Goal: Obtain resource: Download file/media

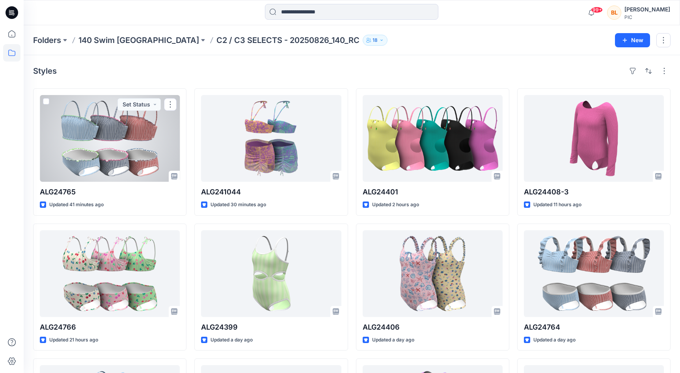
click at [142, 169] on div at bounding box center [110, 138] width 140 height 87
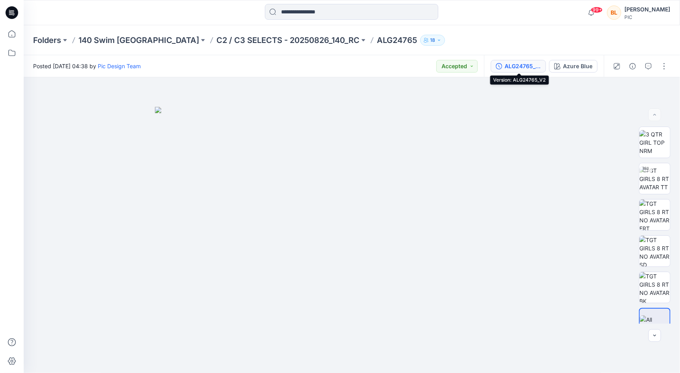
click at [527, 65] on div "ALG24765_V2" at bounding box center [523, 66] width 36 height 9
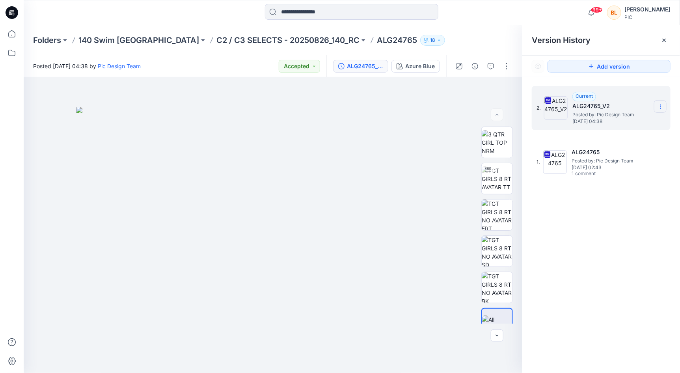
click at [664, 103] on section at bounding box center [660, 106] width 13 height 13
click at [611, 125] on span "Download Source BW File" at bounding box center [621, 122] width 66 height 9
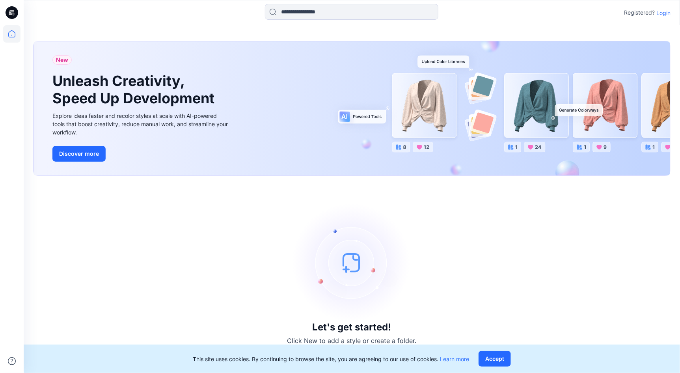
click at [659, 11] on p "Login" at bounding box center [664, 13] width 14 height 8
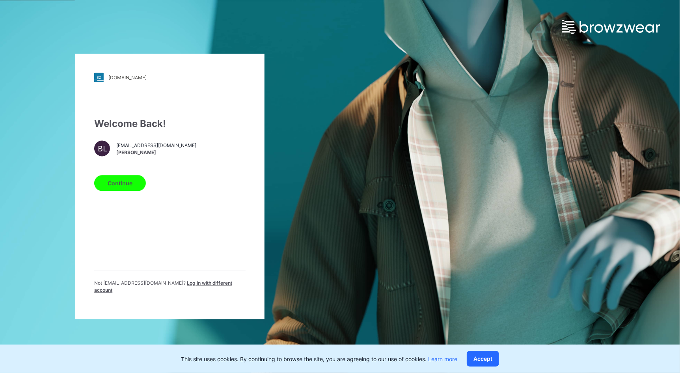
click at [142, 186] on button "Continue" at bounding box center [120, 184] width 52 height 16
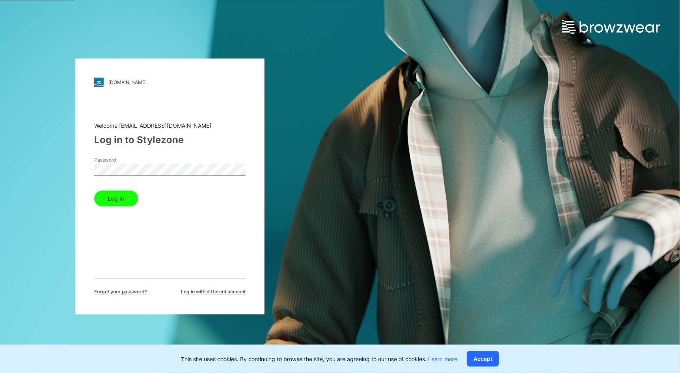
click at [123, 201] on button "Log in" at bounding box center [116, 199] width 44 height 16
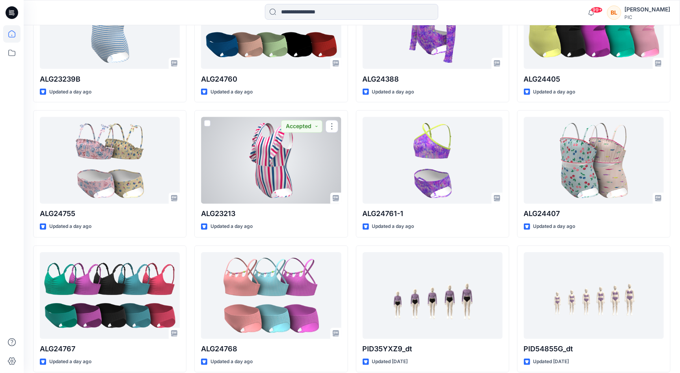
scroll to position [566, 0]
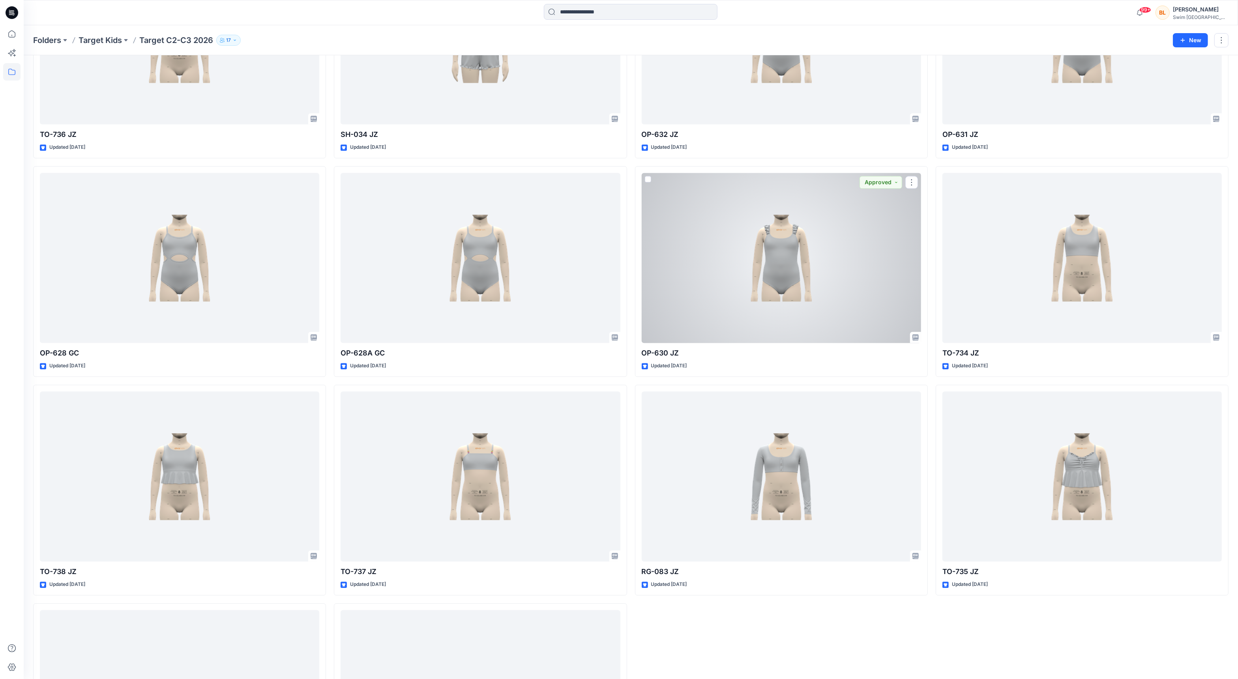
scroll to position [3126, 0]
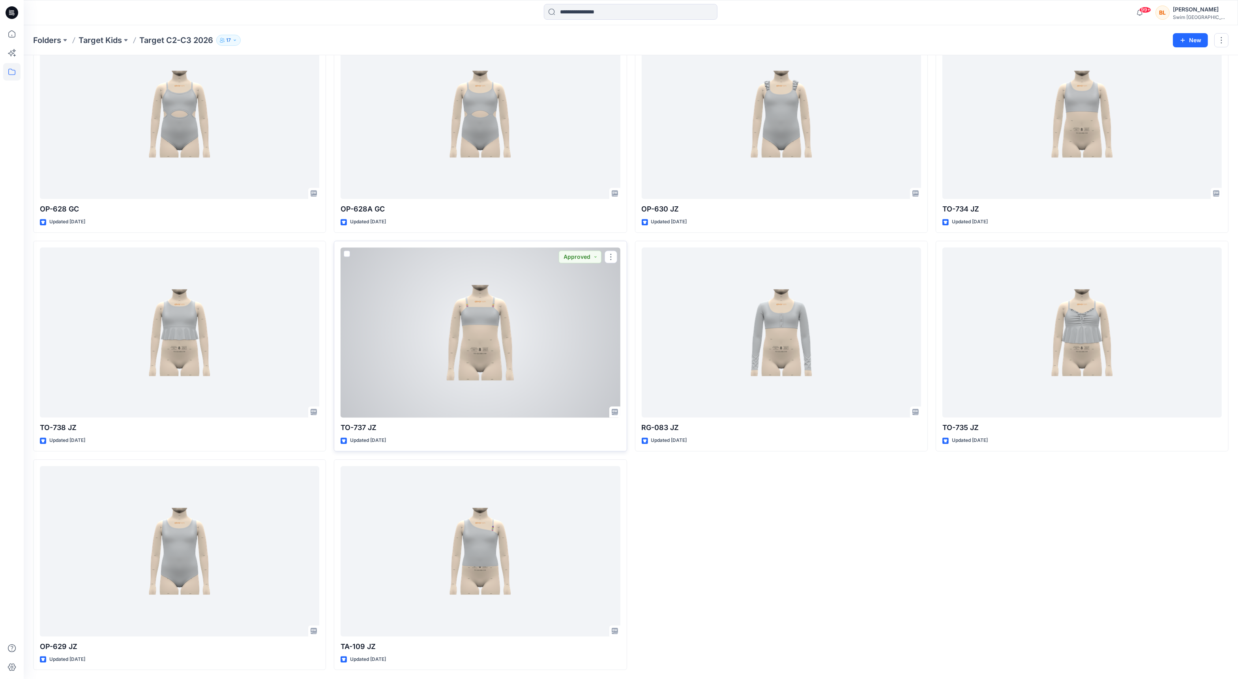
click at [497, 333] on div at bounding box center [479, 332] width 279 height 170
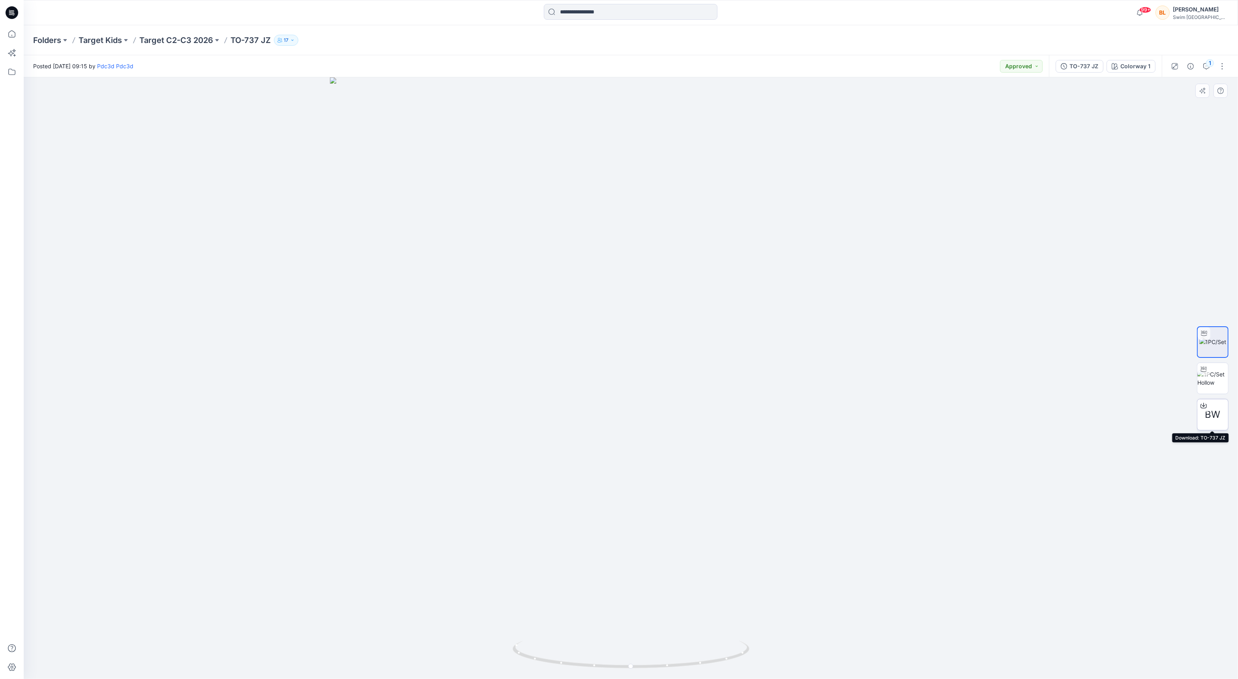
click at [1216, 406] on div "BW" at bounding box center [1212, 415] width 32 height 32
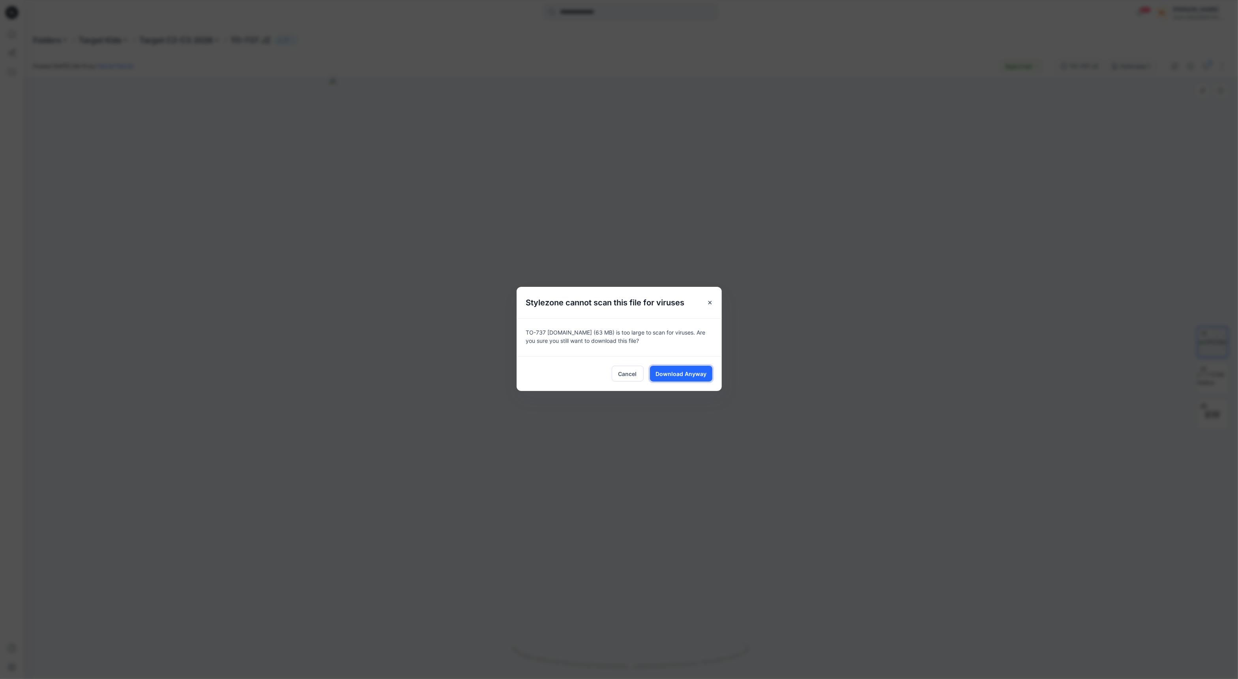
click at [700, 371] on span "Download Anyway" at bounding box center [680, 374] width 51 height 8
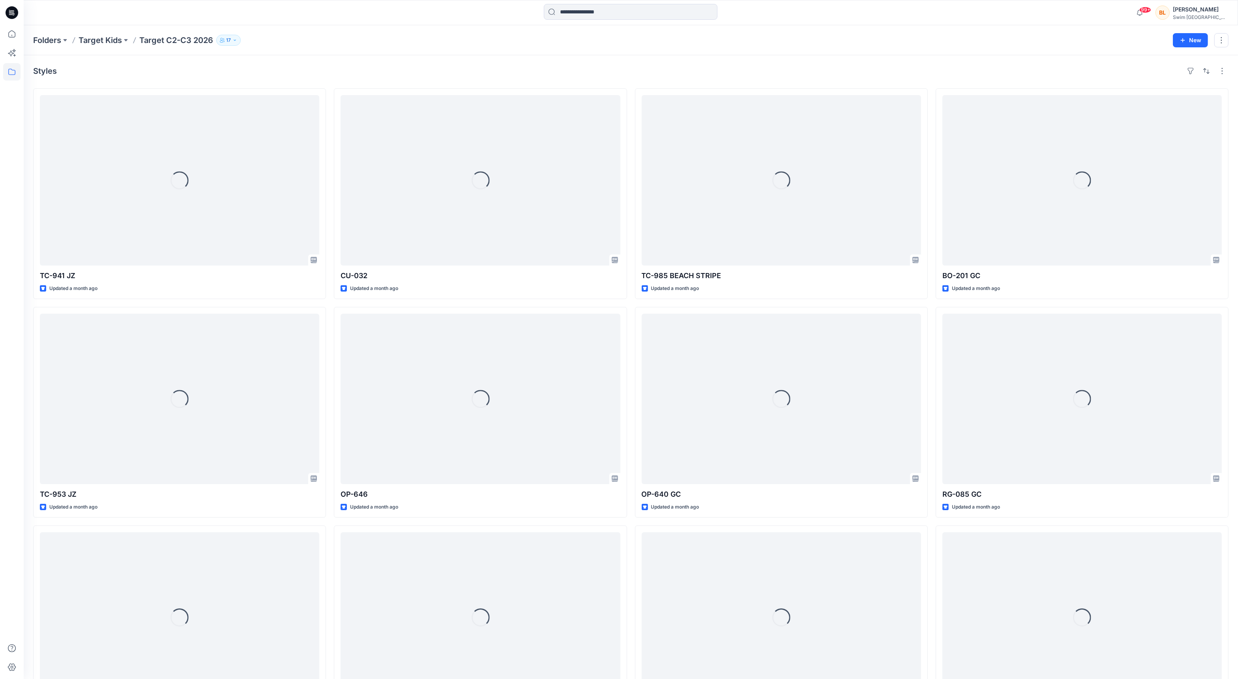
scroll to position [3126, 0]
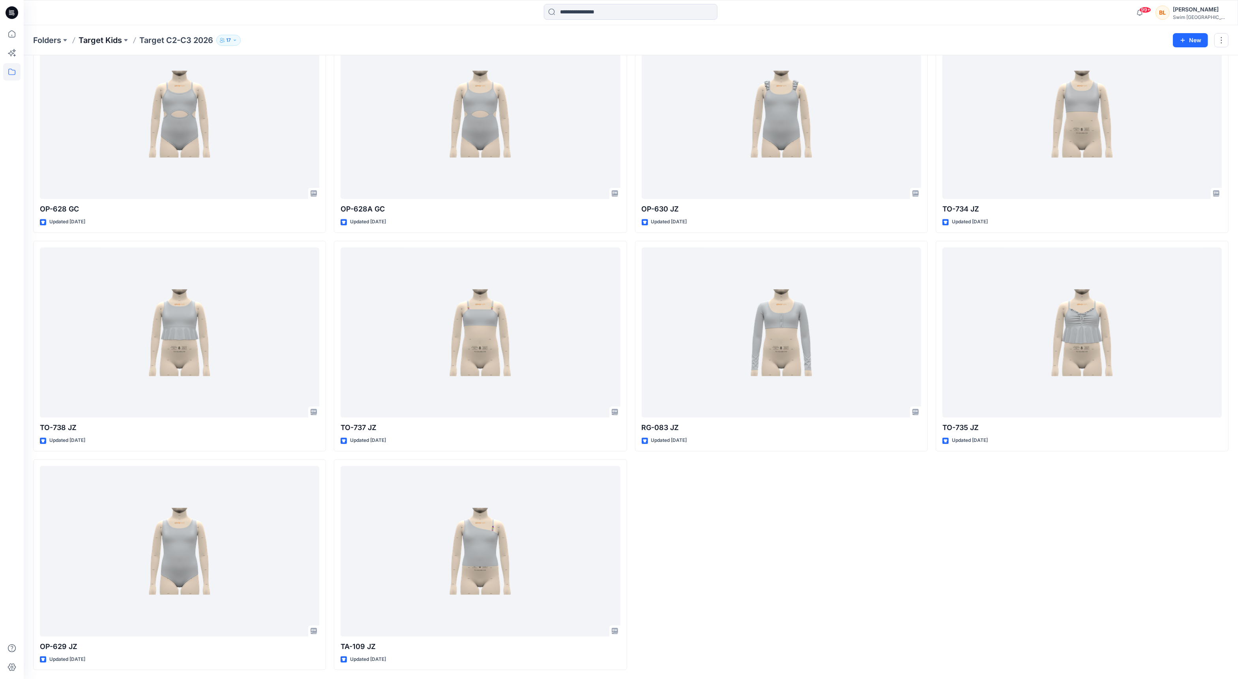
click at [103, 37] on p "Target Kids" at bounding box center [100, 40] width 43 height 11
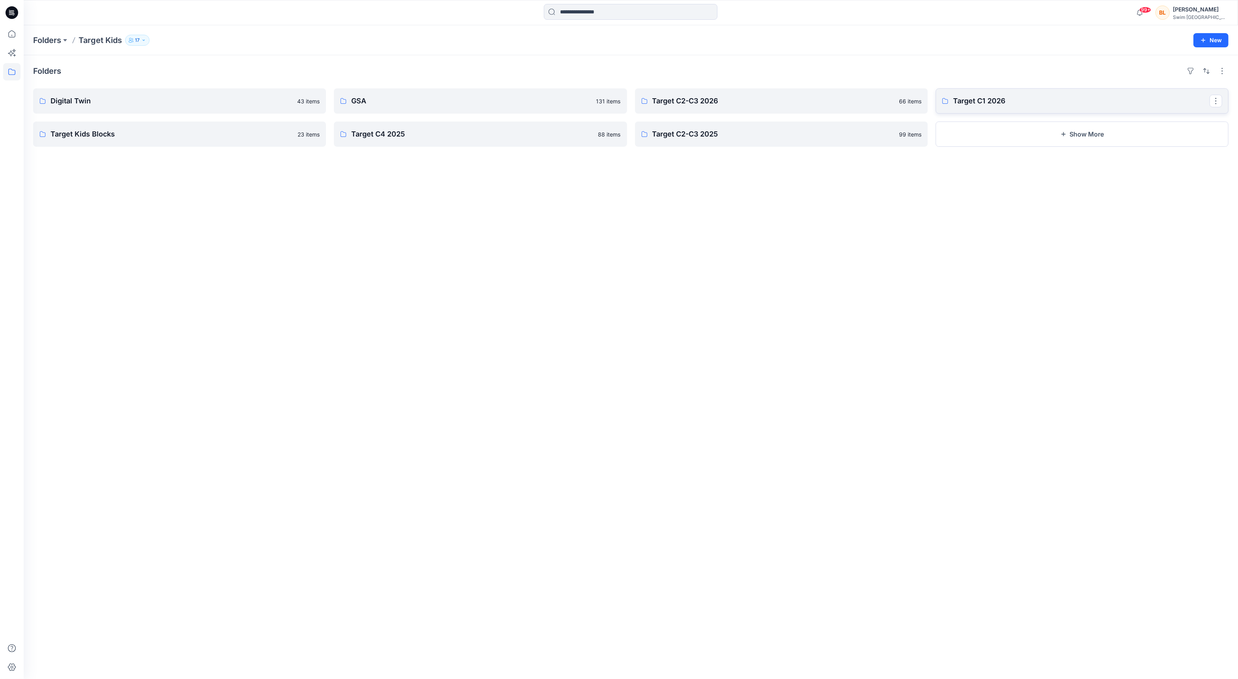
click at [970, 99] on p "Target C1 2026" at bounding box center [1081, 100] width 256 height 11
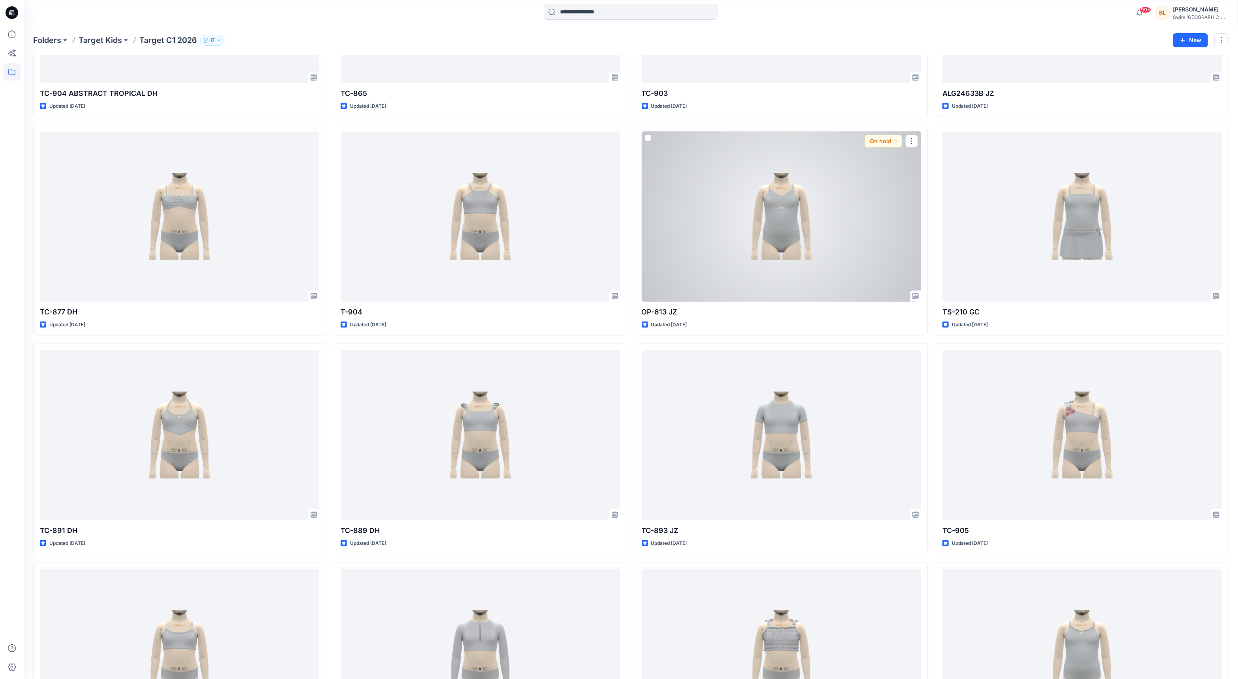
scroll to position [1715, 0]
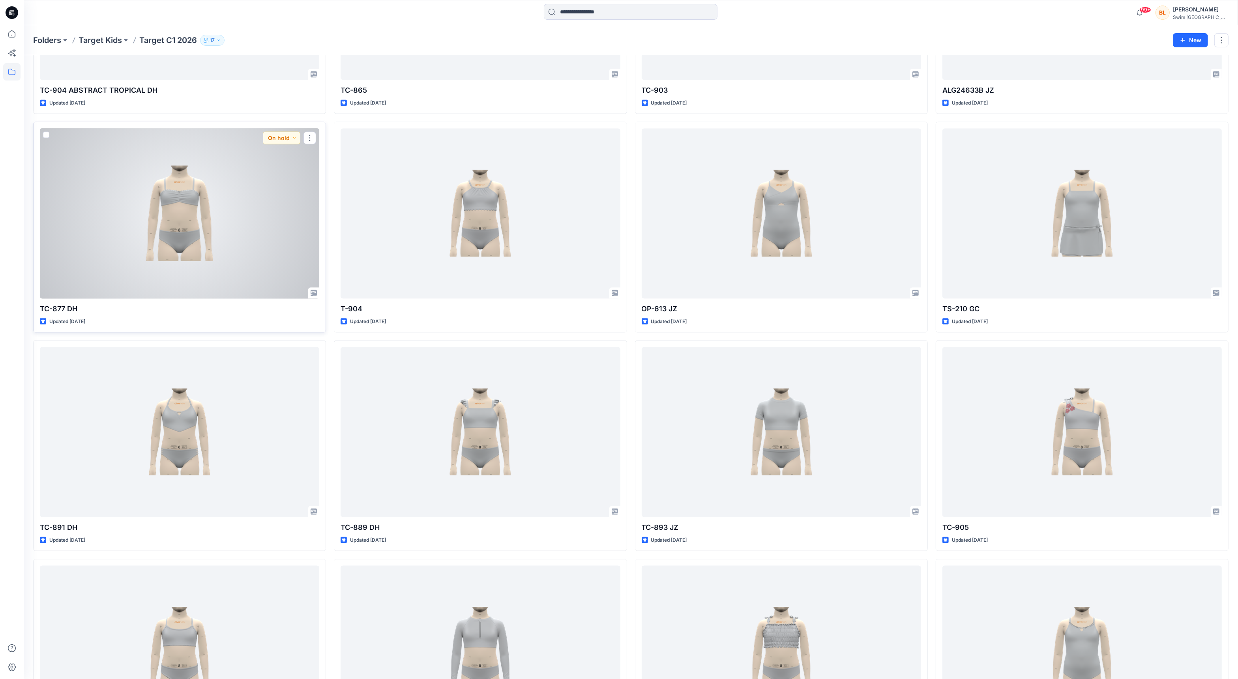
click at [212, 185] on div at bounding box center [179, 214] width 279 height 170
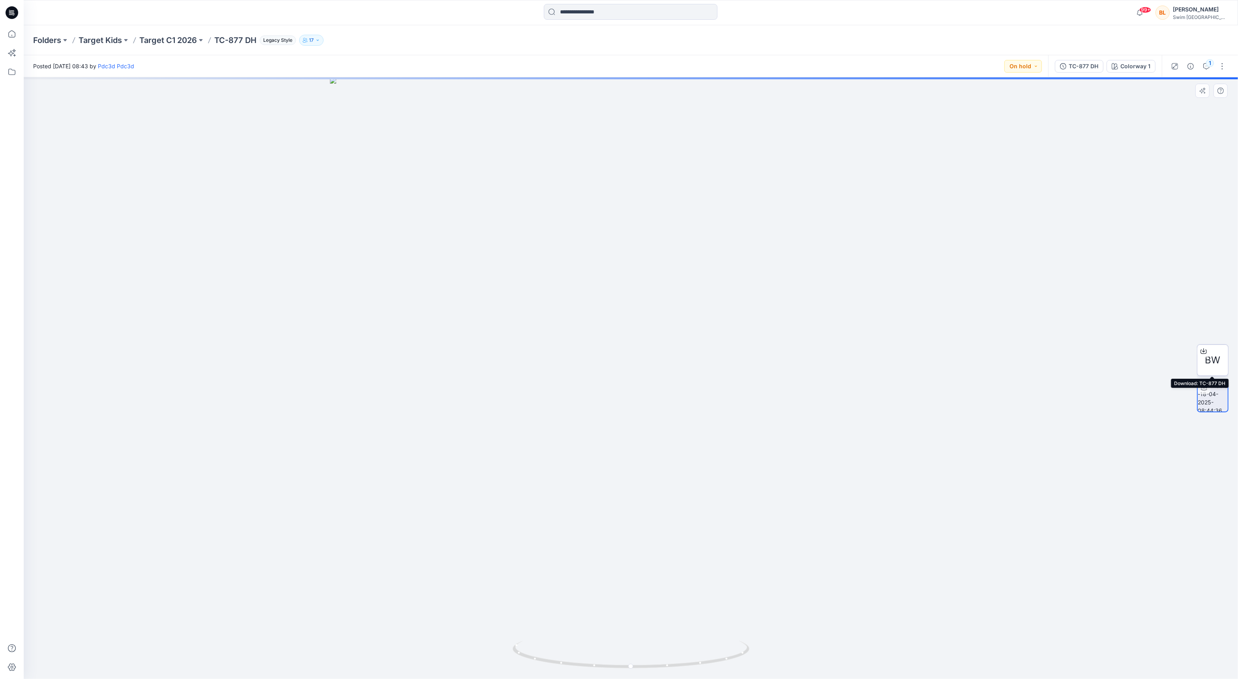
click at [1213, 366] on span "BW" at bounding box center [1212, 360] width 15 height 14
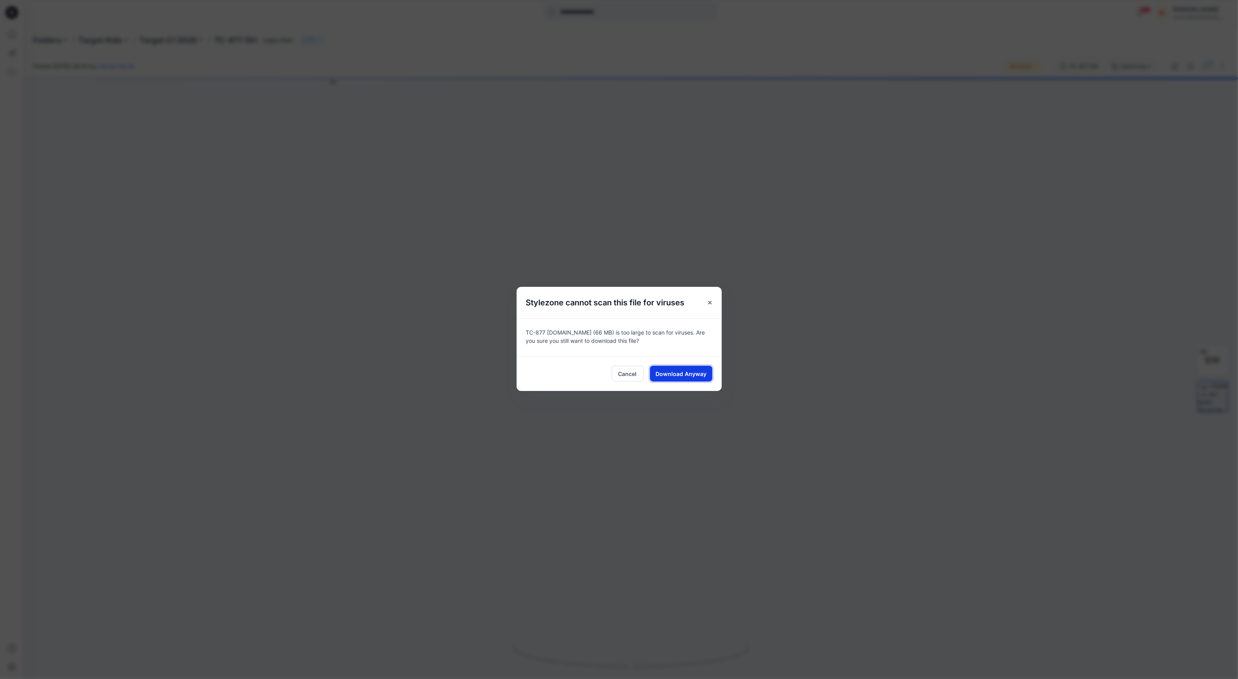
click at [681, 369] on button "Download Anyway" at bounding box center [681, 374] width 62 height 16
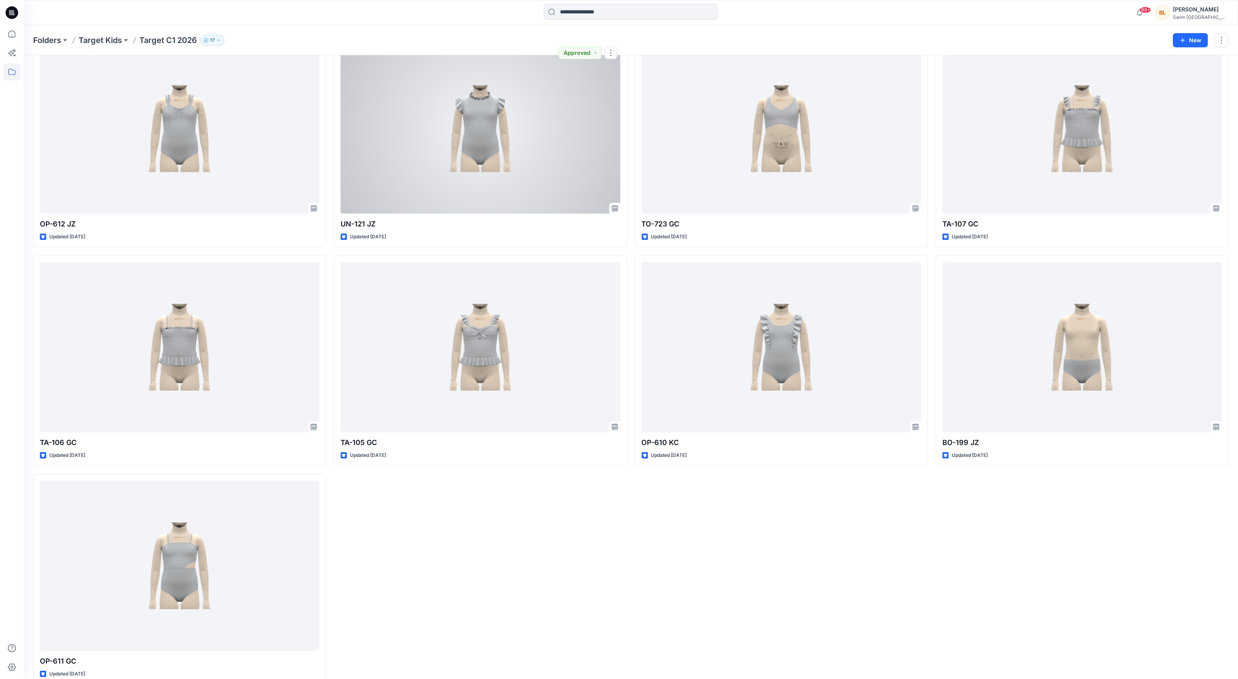
scroll to position [3782, 0]
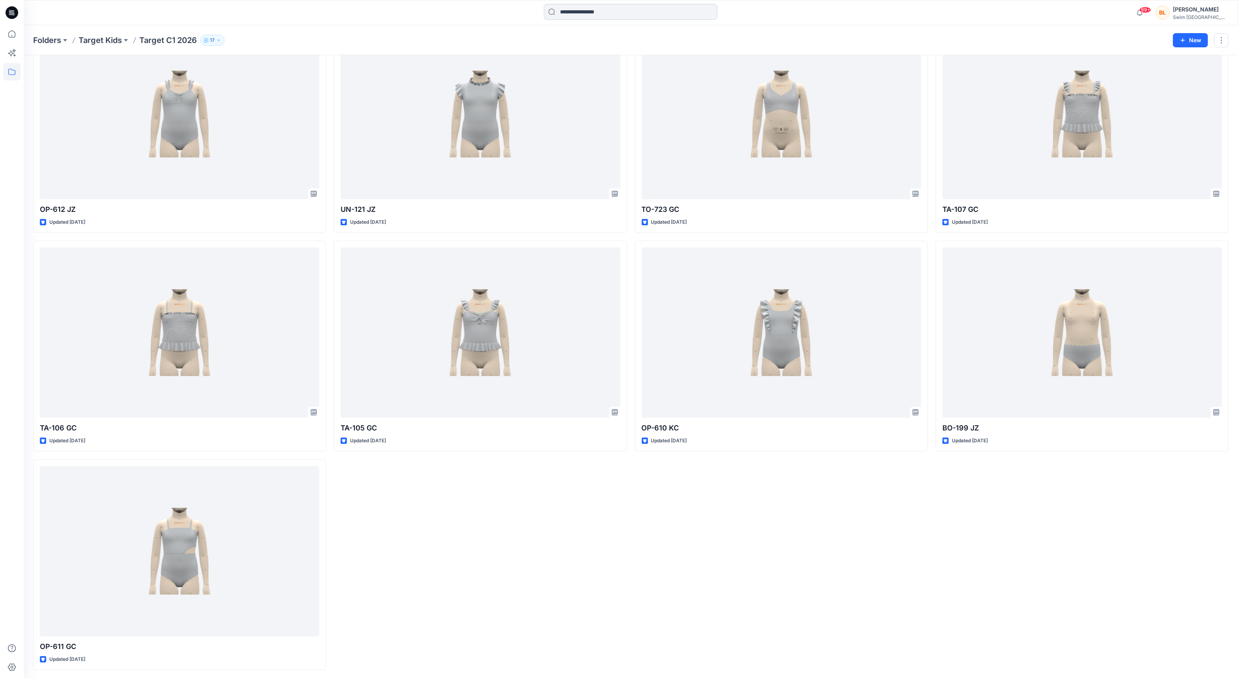
click at [601, 13] on input at bounding box center [631, 12] width 174 height 16
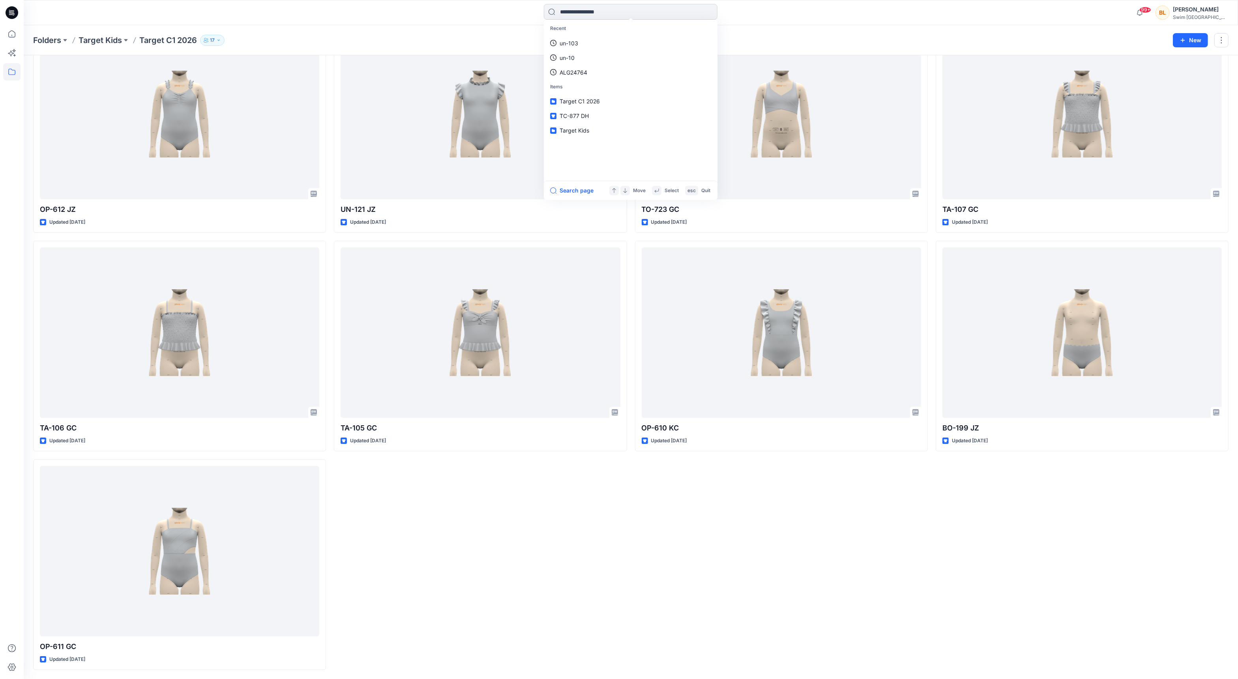
paste input "********"
type input "********"
